Goal: Information Seeking & Learning: Learn about a topic

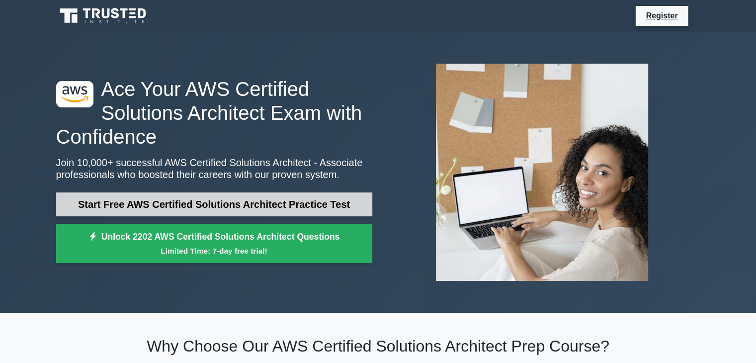
click at [215, 203] on link "Start Free AWS Certified Solutions Architect Practice Test" at bounding box center [214, 204] width 316 height 24
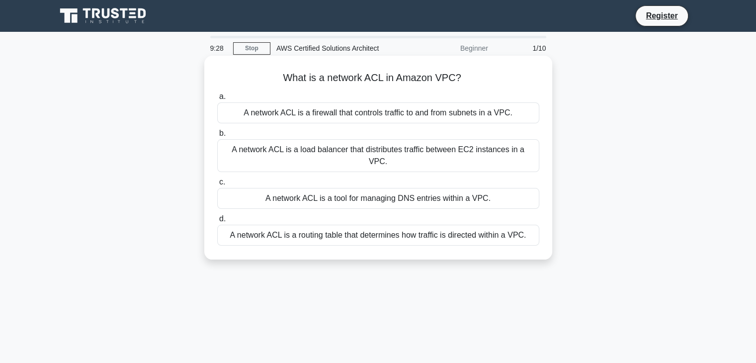
click at [338, 151] on div "A network ACL is a load balancer that distributes traffic between EC2 instances…" at bounding box center [378, 155] width 322 height 33
click at [217, 137] on input "b. A network ACL is a load balancer that distributes traffic between EC2 instan…" at bounding box center [217, 133] width 0 height 6
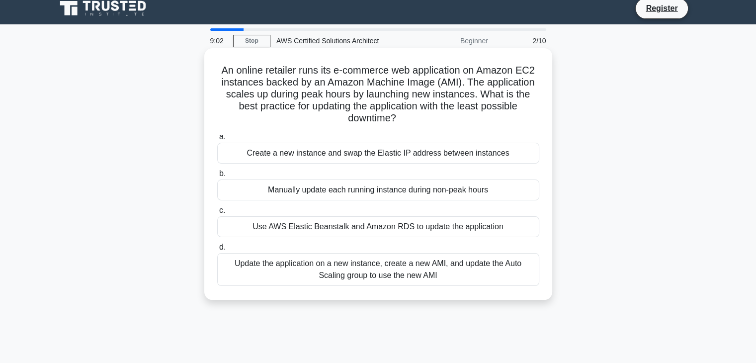
scroll to position [8, 0]
click at [302, 190] on div "Manually update each running instance during non-peak hours" at bounding box center [378, 189] width 322 height 21
click at [217, 177] on input "b. Manually update each running instance during non-peak hours" at bounding box center [217, 173] width 0 height 6
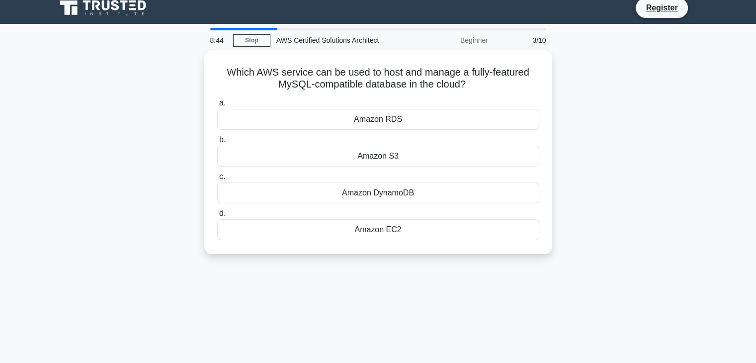
scroll to position [0, 0]
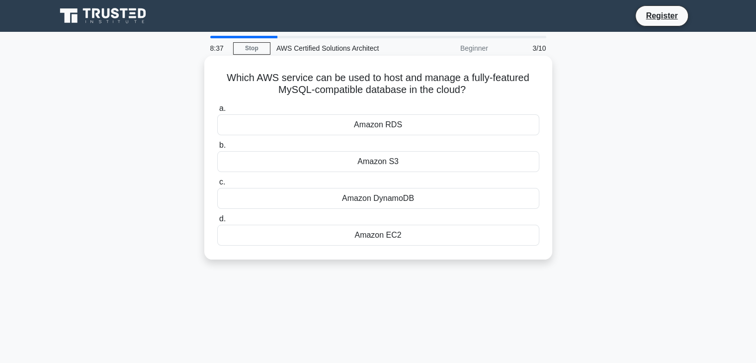
click at [361, 202] on div "Amazon DynamoDB" at bounding box center [378, 198] width 322 height 21
click at [217, 185] on input "c. Amazon DynamoDB" at bounding box center [217, 182] width 0 height 6
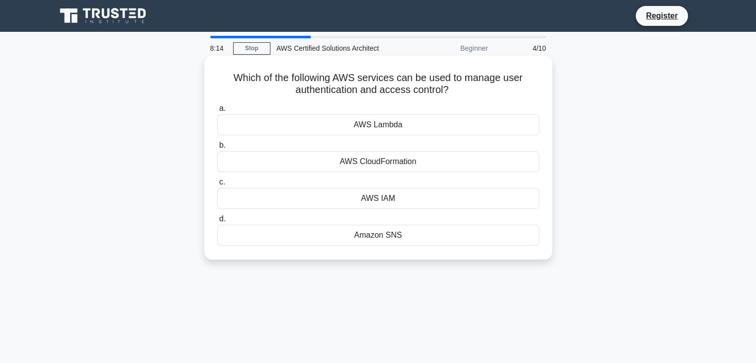
click at [365, 196] on div "AWS IAM" at bounding box center [378, 198] width 322 height 21
click at [217, 185] on input "c. AWS IAM" at bounding box center [217, 182] width 0 height 6
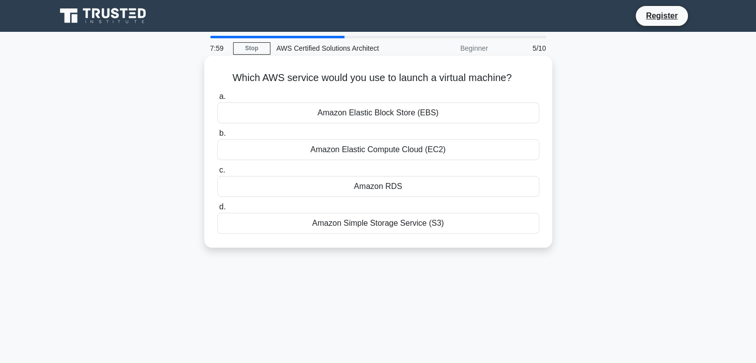
click at [412, 148] on div "Amazon Elastic Compute Cloud (EC2)" at bounding box center [378, 149] width 322 height 21
click at [217, 137] on input "b. Amazon Elastic Compute Cloud (EC2)" at bounding box center [217, 133] width 0 height 6
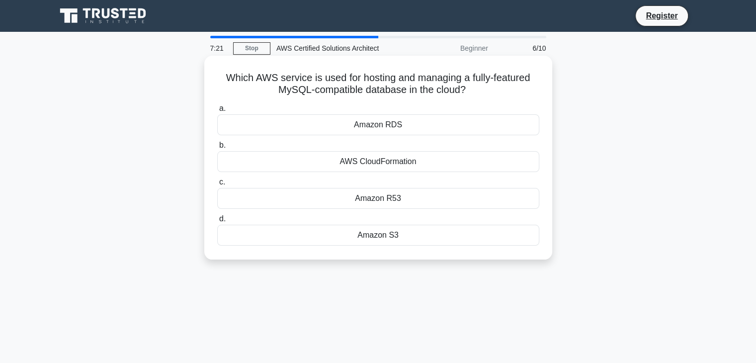
click at [382, 168] on div "AWS CloudFormation" at bounding box center [378, 161] width 322 height 21
click at [217, 149] on input "b. AWS CloudFormation" at bounding box center [217, 145] width 0 height 6
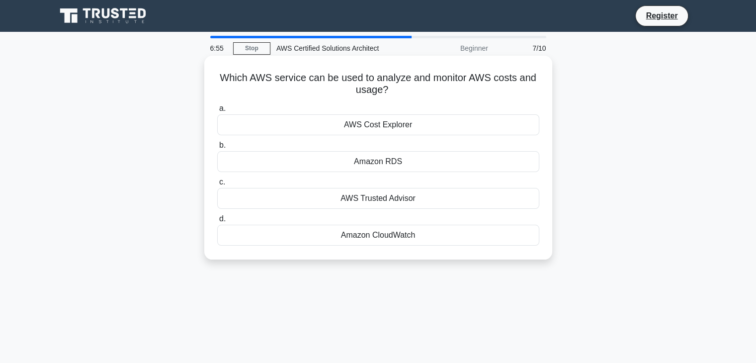
click at [380, 233] on div "Amazon CloudWatch" at bounding box center [378, 235] width 322 height 21
click at [217, 222] on input "d. Amazon CloudWatch" at bounding box center [217, 219] width 0 height 6
click at [368, 201] on div "AWS CloudTrail" at bounding box center [378, 198] width 322 height 21
click at [217, 185] on input "c. AWS CloudTrail" at bounding box center [217, 182] width 0 height 6
click at [411, 156] on div "Amazon Route 53" at bounding box center [378, 161] width 322 height 21
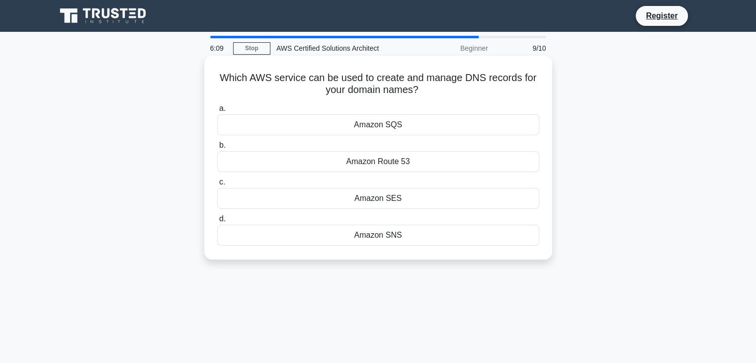
click at [217, 149] on input "b. Amazon Route 53" at bounding box center [217, 145] width 0 height 6
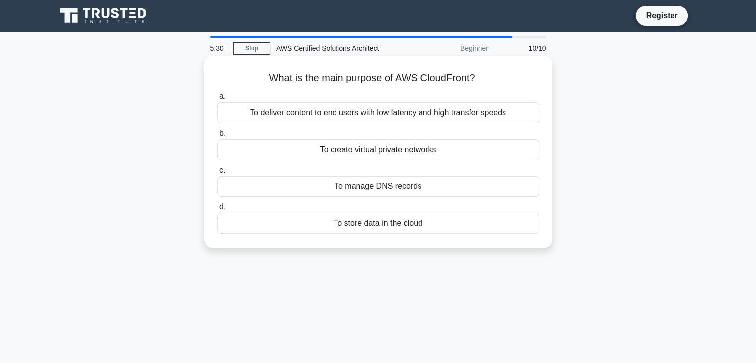
click at [436, 111] on div "To deliver content to end users with low latency and high transfer speeds" at bounding box center [378, 112] width 322 height 21
click at [217, 100] on input "a. To deliver content to end users with low latency and high transfer speeds" at bounding box center [217, 96] width 0 height 6
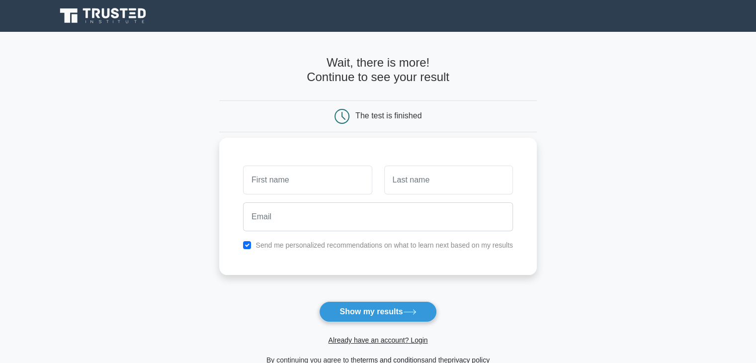
click at [269, 176] on input "text" at bounding box center [307, 180] width 129 height 29
click at [354, 312] on button "Show my results" at bounding box center [377, 311] width 117 height 21
click at [288, 179] on input "text" at bounding box center [307, 180] width 129 height 29
type input "Abhishek"
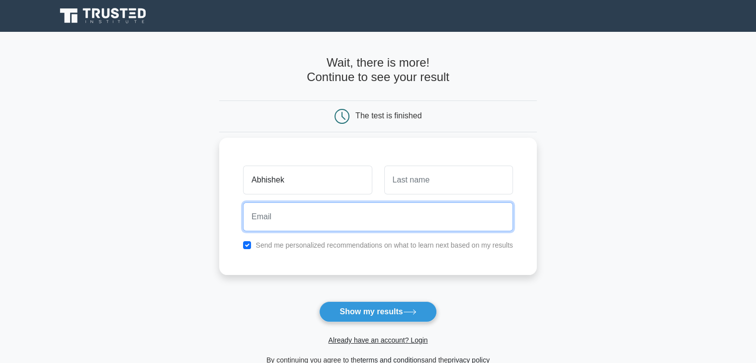
click at [289, 219] on input "email" at bounding box center [378, 216] width 270 height 29
type input "[EMAIL_ADDRESS][DOMAIN_NAME]"
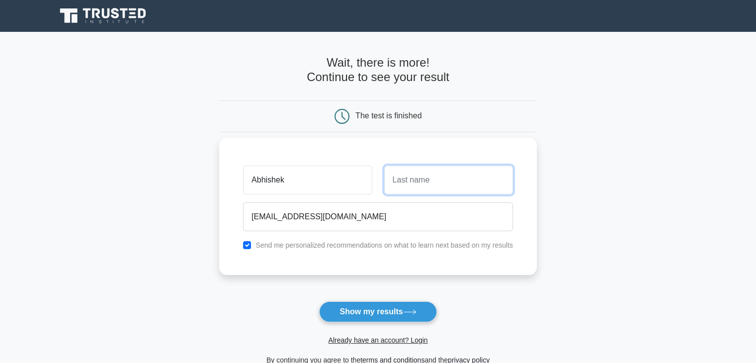
click at [409, 174] on input "text" at bounding box center [448, 180] width 129 height 29
type input "kumar"
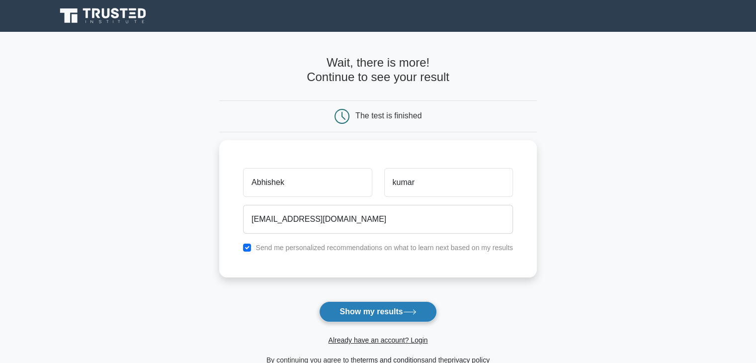
click at [382, 311] on button "Show my results" at bounding box center [377, 311] width 117 height 21
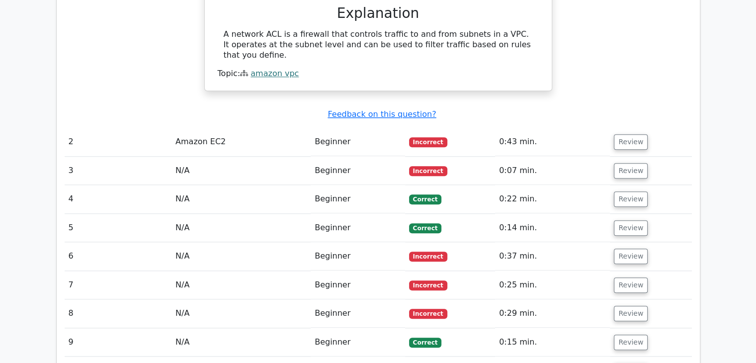
scroll to position [987, 0]
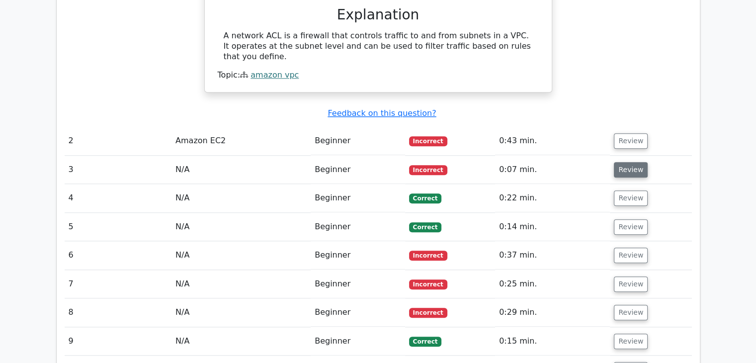
click at [619, 162] on button "Review" at bounding box center [631, 169] width 34 height 15
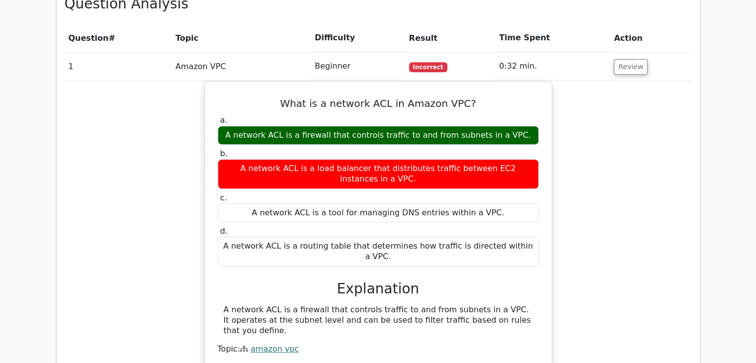
scroll to position [708, 0]
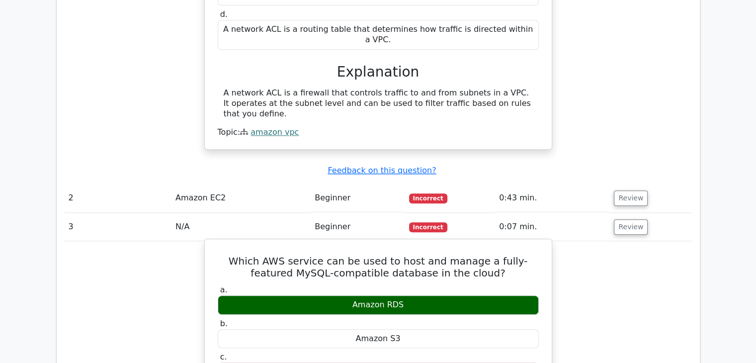
scroll to position [931, 0]
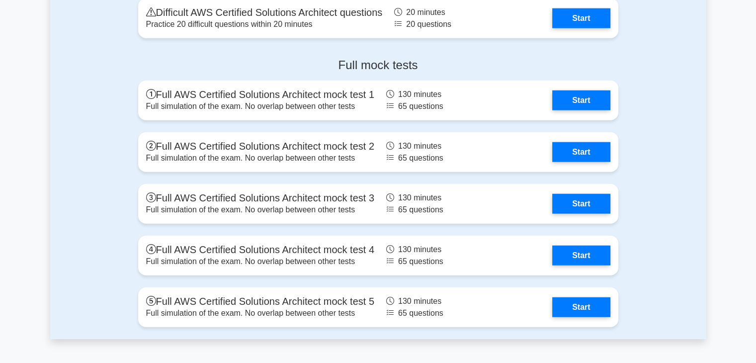
scroll to position [2401, 0]
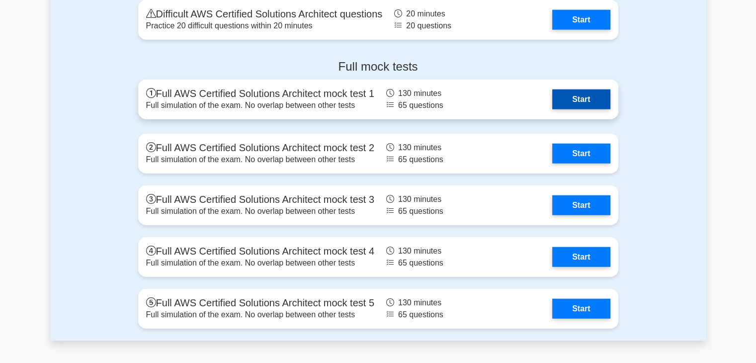
click at [599, 97] on link "Start" at bounding box center [581, 100] width 58 height 20
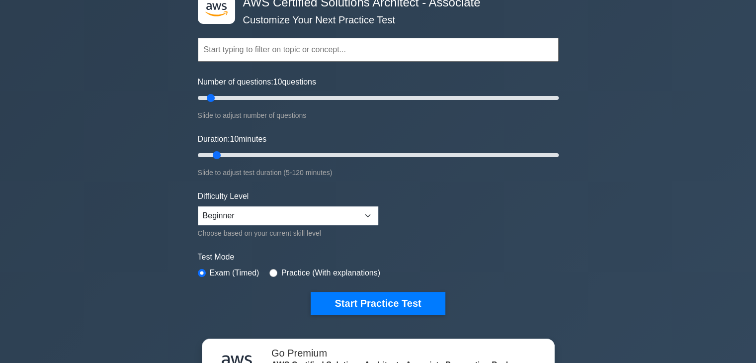
scroll to position [0, 0]
